Goal: Information Seeking & Learning: Find specific fact

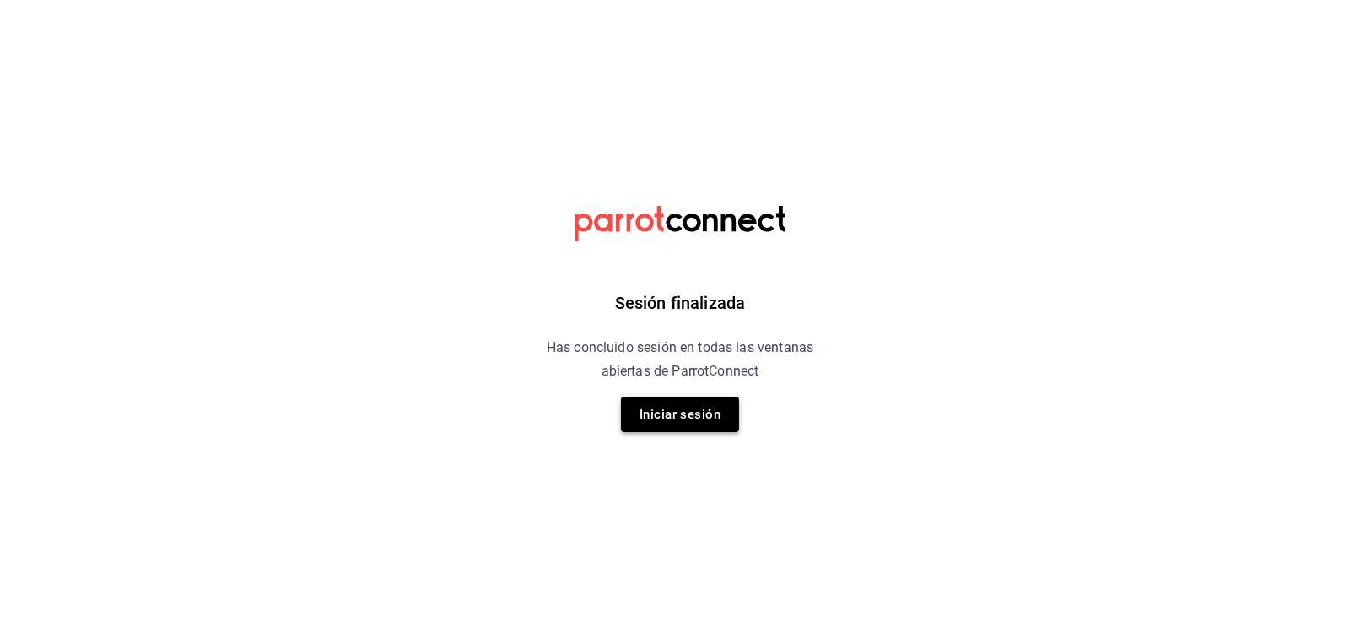
click at [703, 428] on button "Iniciar sesión" at bounding box center [680, 414] width 118 height 35
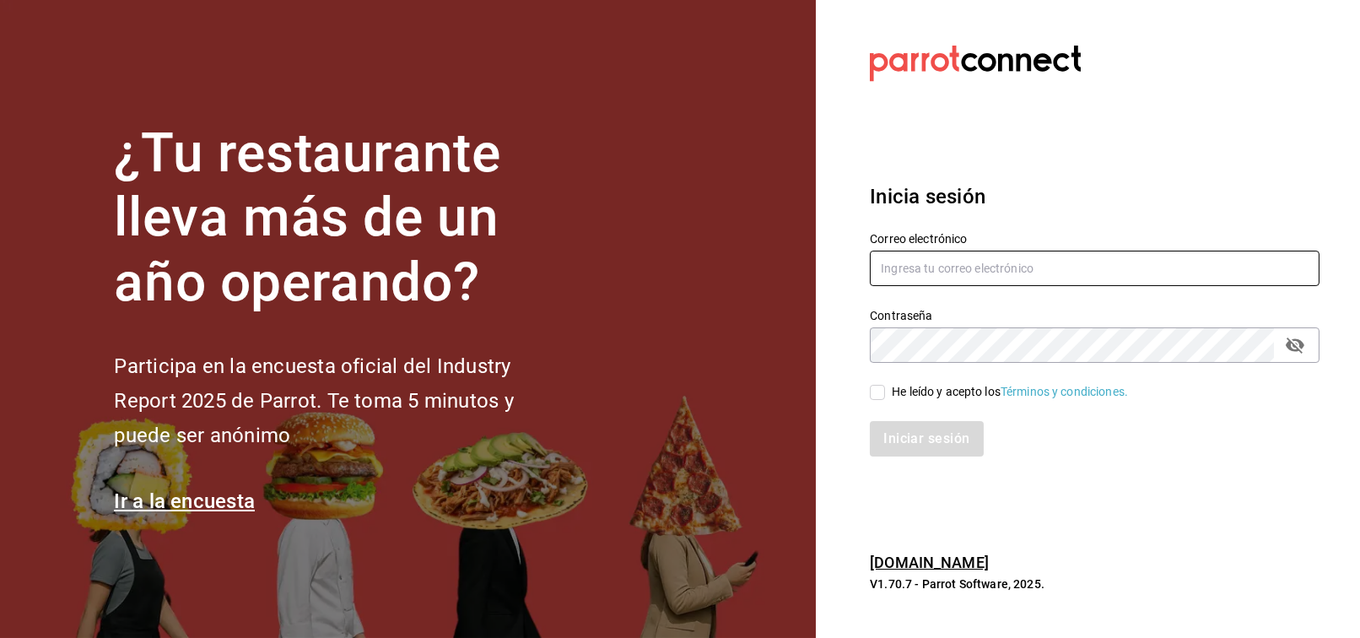
type input "[PERSON_NAME][EMAIL_ADDRESS][PERSON_NAME][DOMAIN_NAME]"
click at [954, 386] on div "He leído y acepto los Términos y condiciones." at bounding box center [1010, 392] width 236 height 18
click at [885, 386] on input "He leído y acepto los Términos y condiciones." at bounding box center [877, 392] width 15 height 15
checkbox input "true"
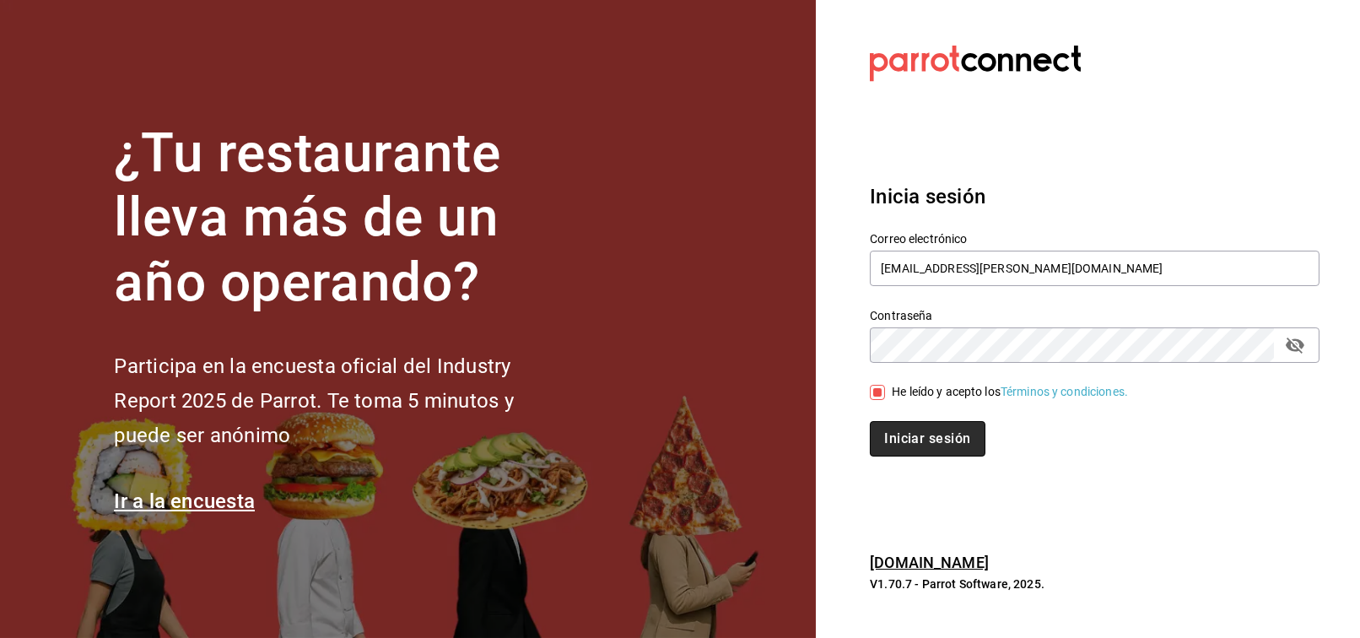
click at [941, 445] on button "Iniciar sesión" at bounding box center [927, 438] width 115 height 35
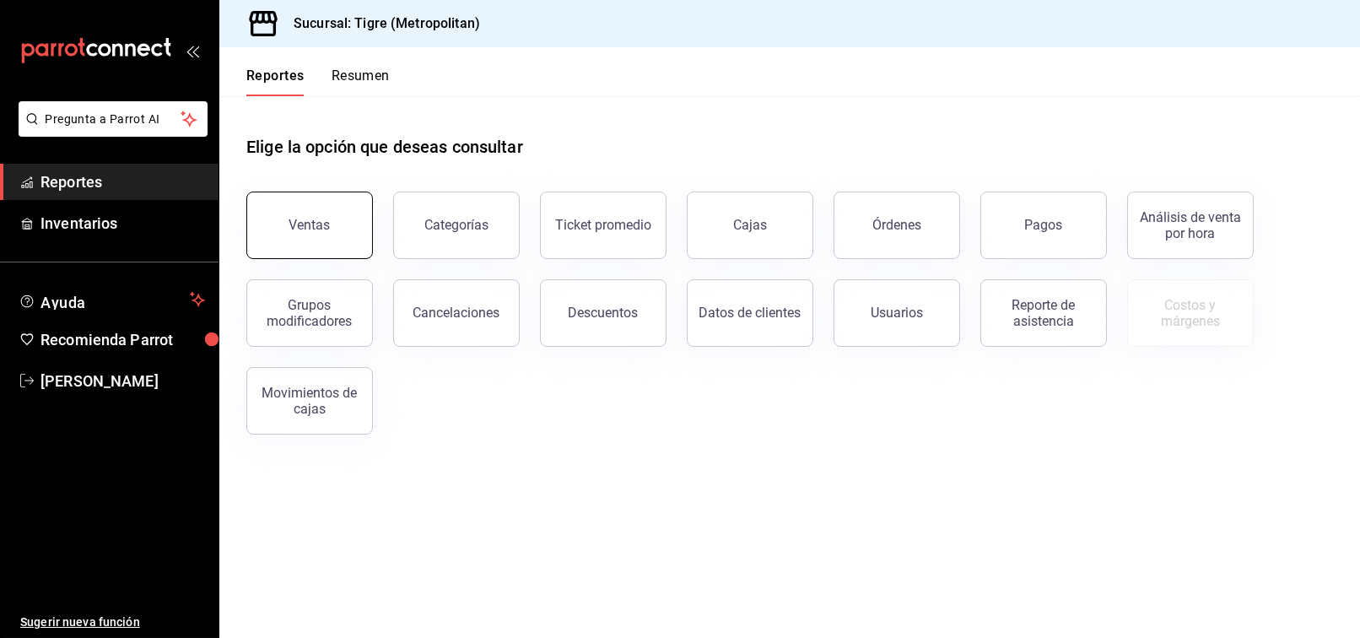
click at [276, 212] on button "Ventas" at bounding box center [309, 226] width 127 height 68
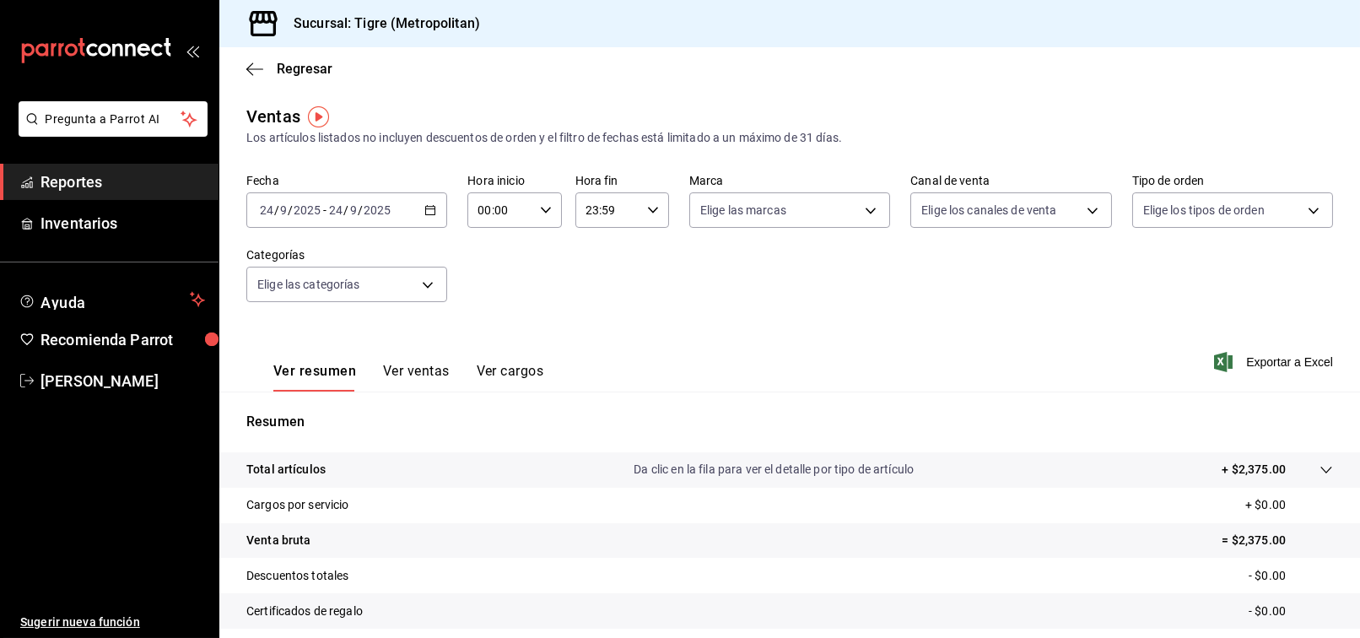
click at [434, 216] on div "[DATE] [DATE] - [DATE] [DATE]" at bounding box center [346, 209] width 201 height 35
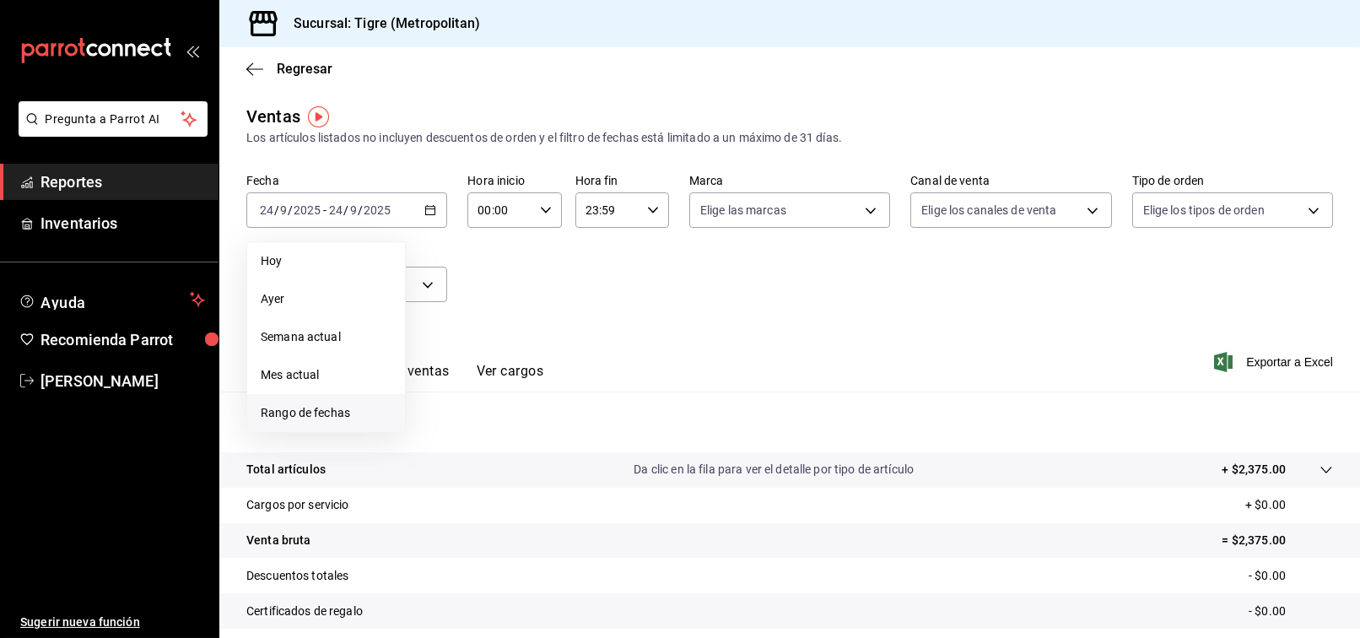
click at [333, 401] on li "Rango de fechas" at bounding box center [326, 413] width 158 height 38
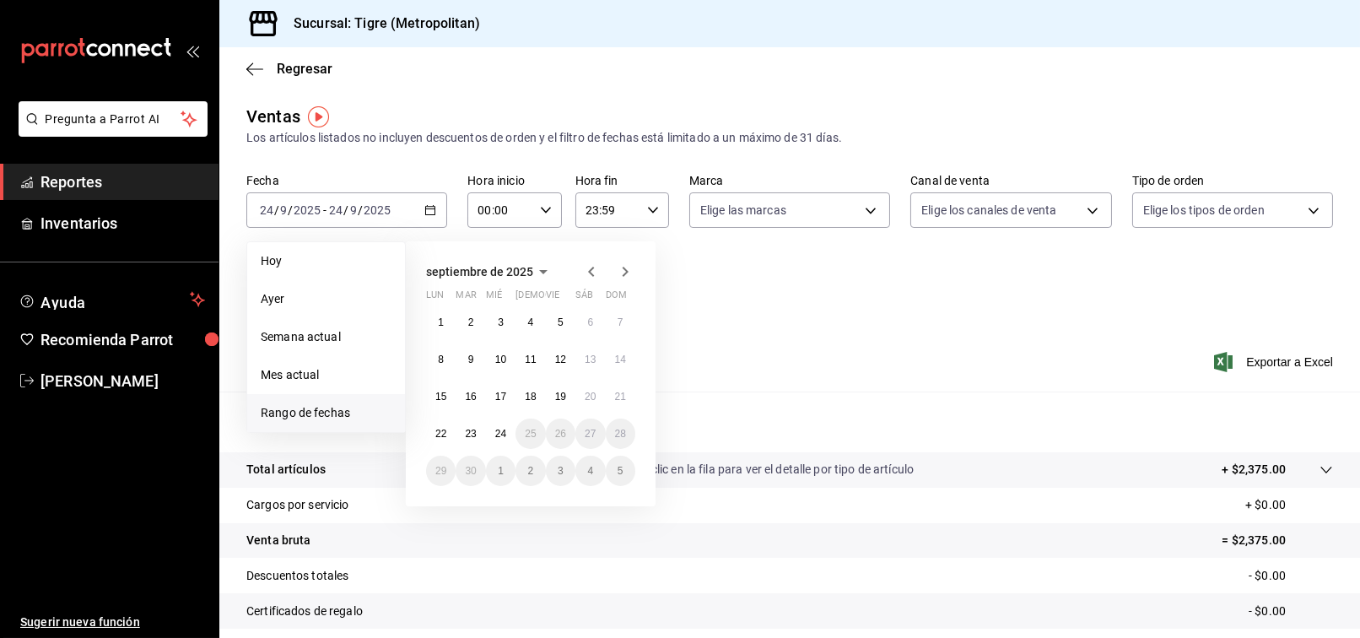
click at [469, 417] on div "1 2 3 4 5 6 7 8 9 10 11 12 13 14 15 16 17 18 19 20 21 22 23 24 25 26 27 28 29 3…" at bounding box center [530, 396] width 209 height 179
click at [470, 428] on abbr "23" at bounding box center [470, 434] width 11 height 12
click at [501, 428] on abbr "24" at bounding box center [500, 434] width 11 height 12
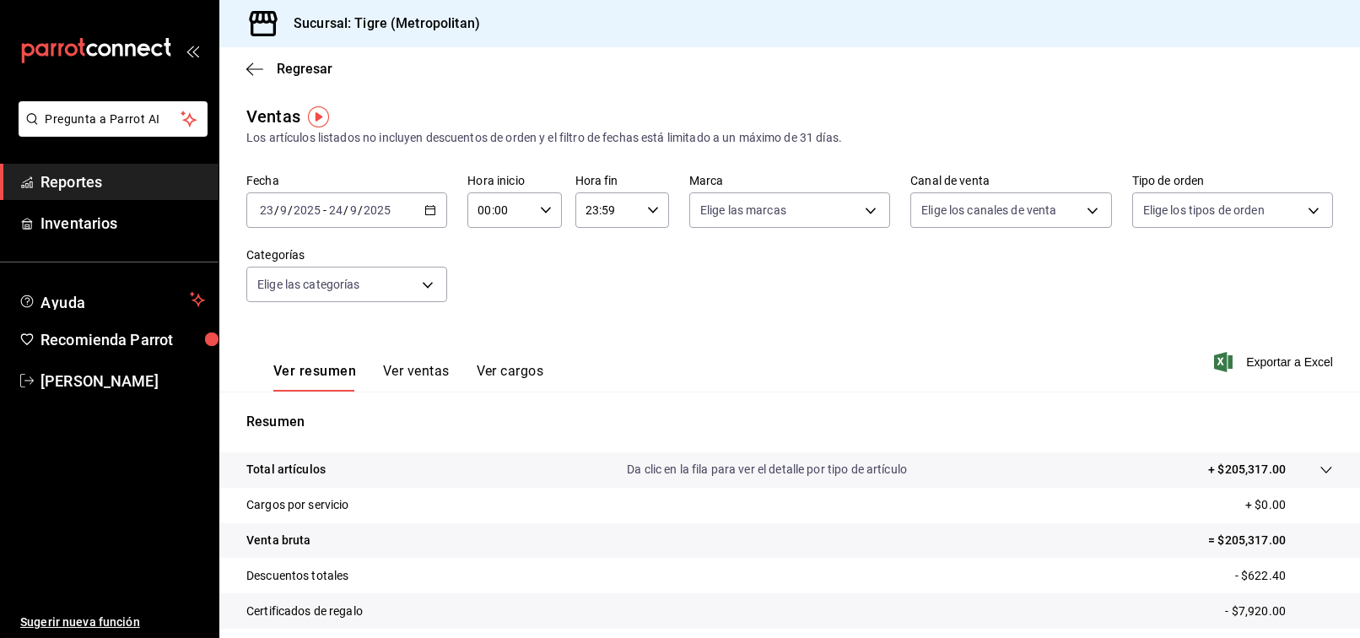
click at [530, 219] on div "00:00 Hora inicio" at bounding box center [515, 209] width 94 height 35
click at [500, 284] on button "03" at bounding box center [488, 282] width 40 height 34
type input "03:00"
click at [678, 329] on div at bounding box center [680, 319] width 1360 height 638
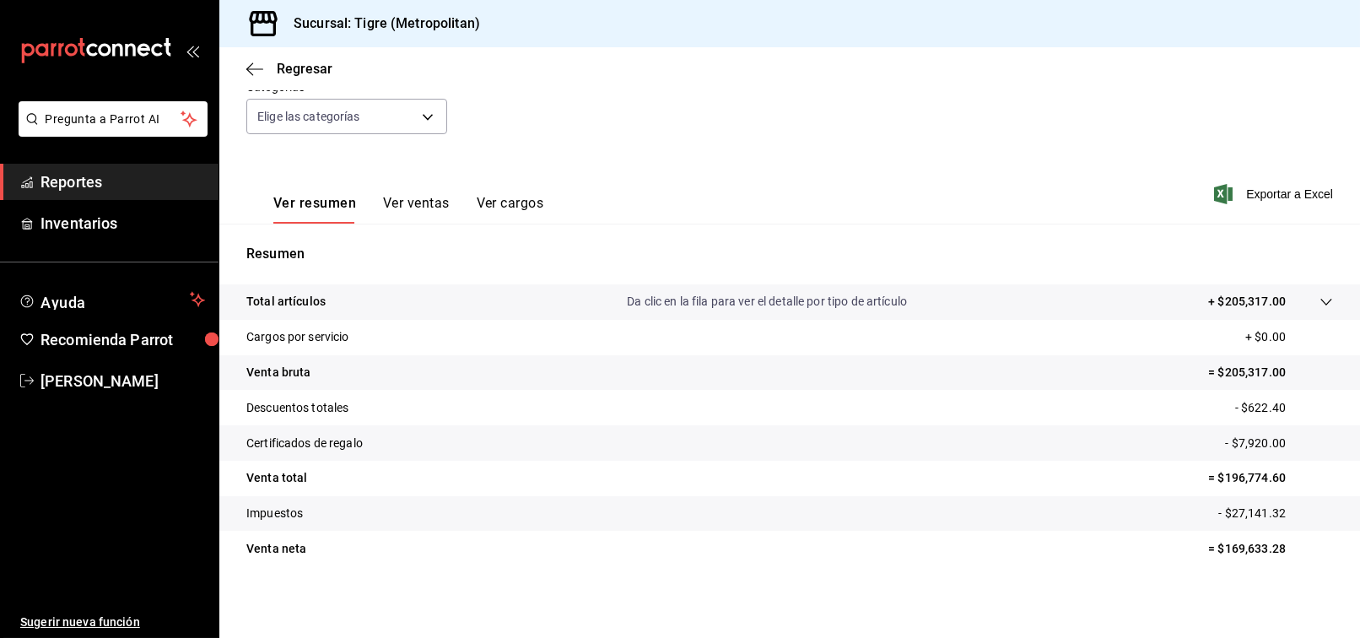
scroll to position [170, 0]
click at [1232, 485] on tr "Venta total = $196,774.60" at bounding box center [789, 476] width 1141 height 35
click at [1242, 478] on p "= $196,774.60" at bounding box center [1270, 477] width 125 height 18
copy p "196,774.60"
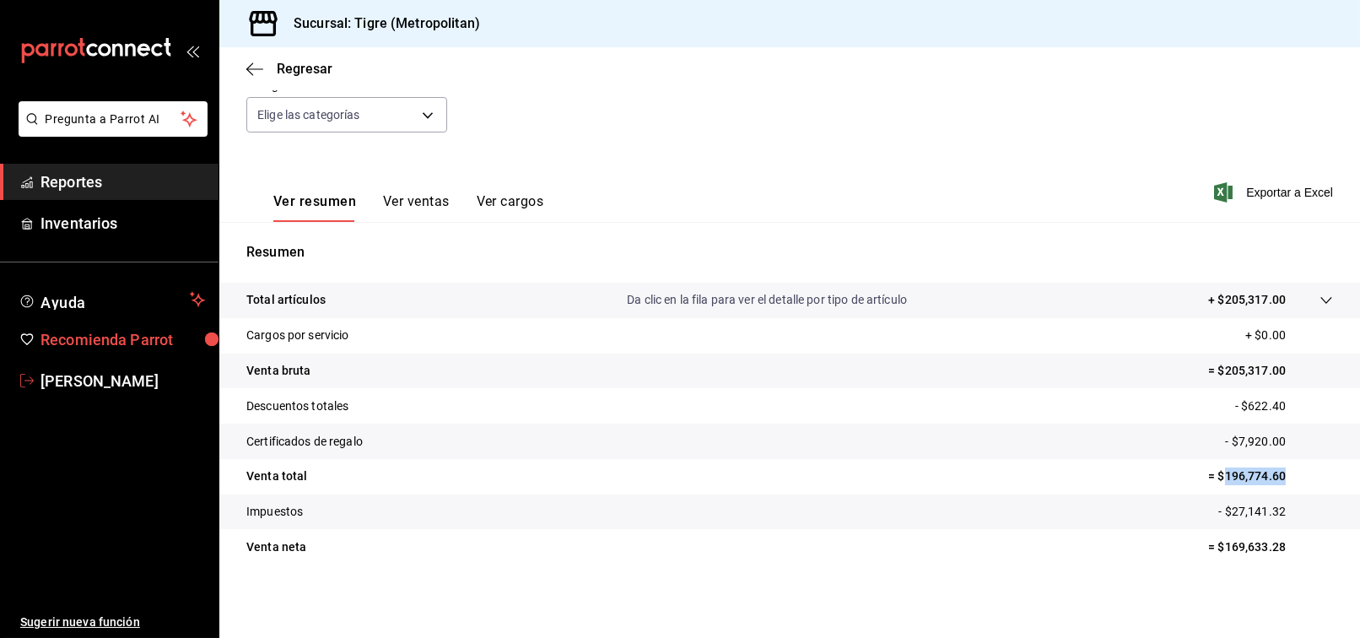
click at [117, 352] on link "Recomienda Parrot" at bounding box center [109, 340] width 219 height 36
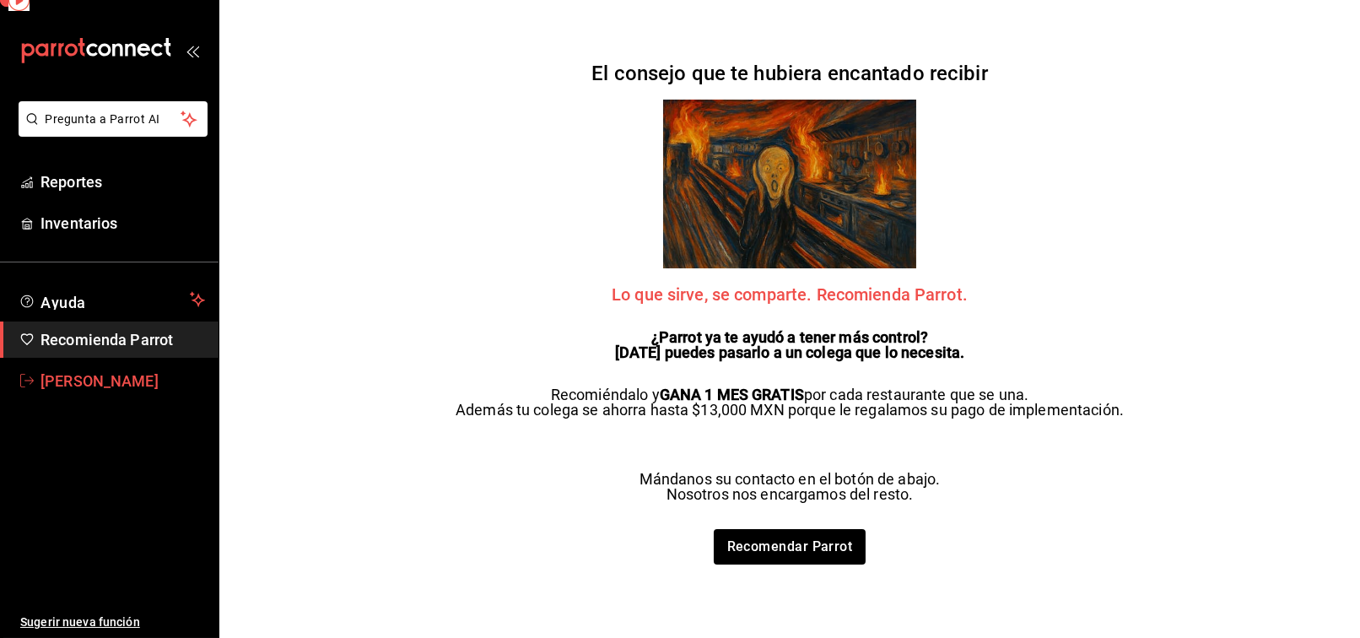
click at [115, 376] on span "[PERSON_NAME]" at bounding box center [123, 381] width 165 height 23
